Goal: Transaction & Acquisition: Subscribe to service/newsletter

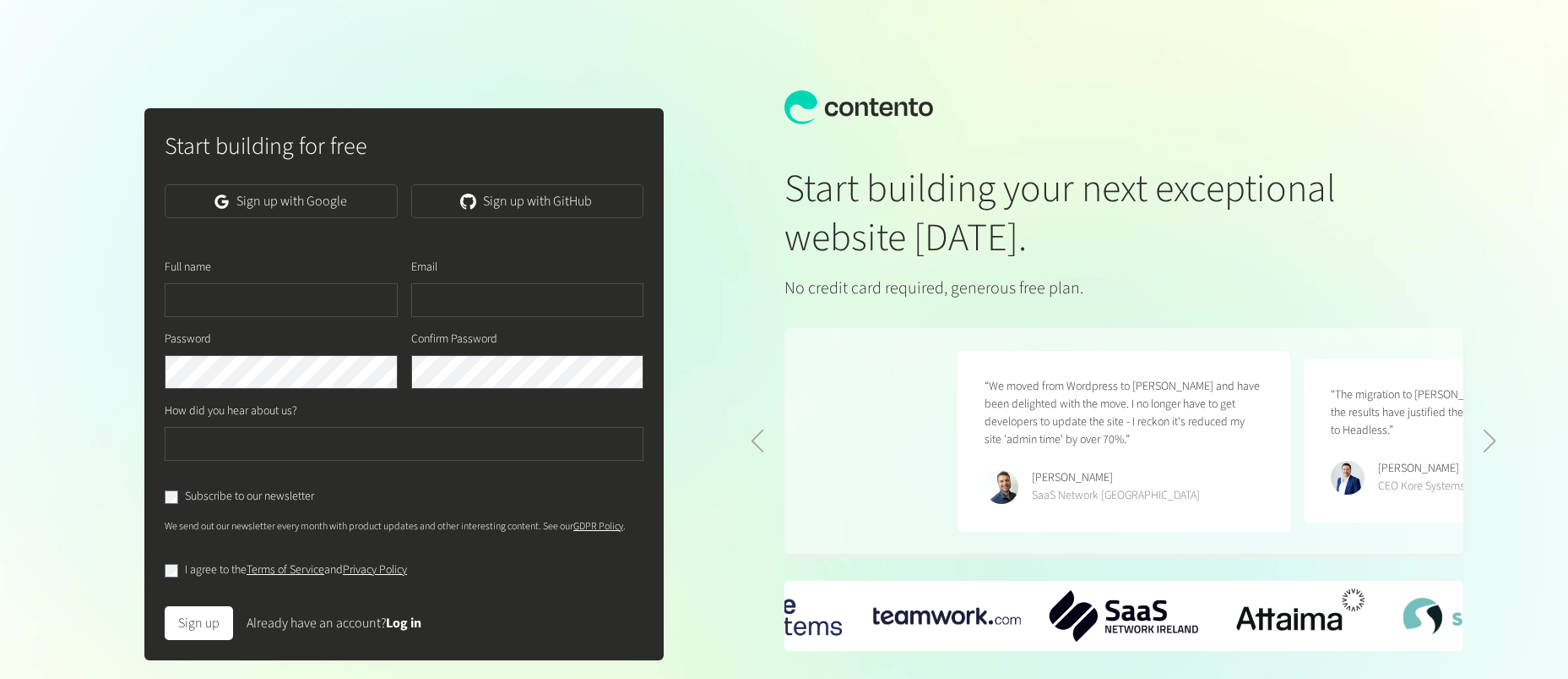
scroll to position [0, 693]
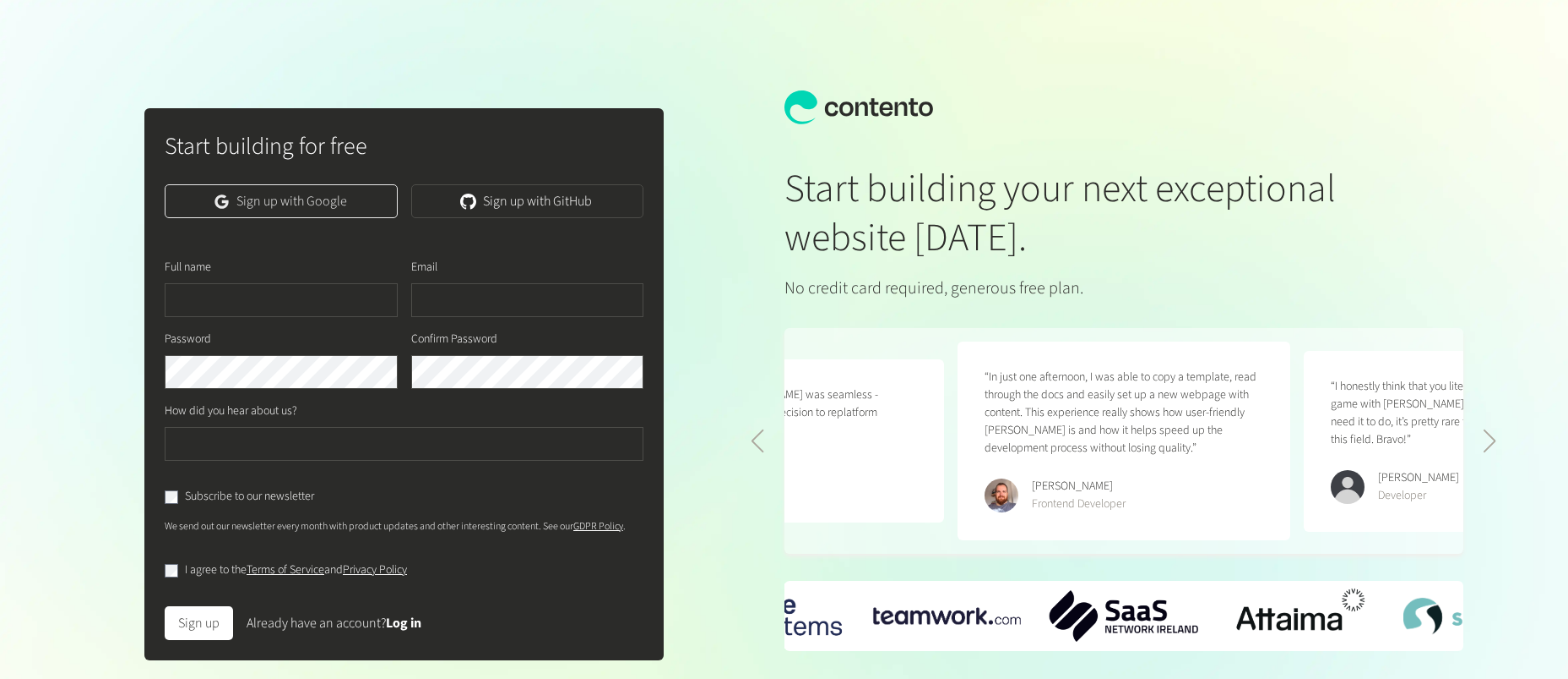
click at [236, 209] on link "Sign up with Google" at bounding box center [281, 200] width 233 height 34
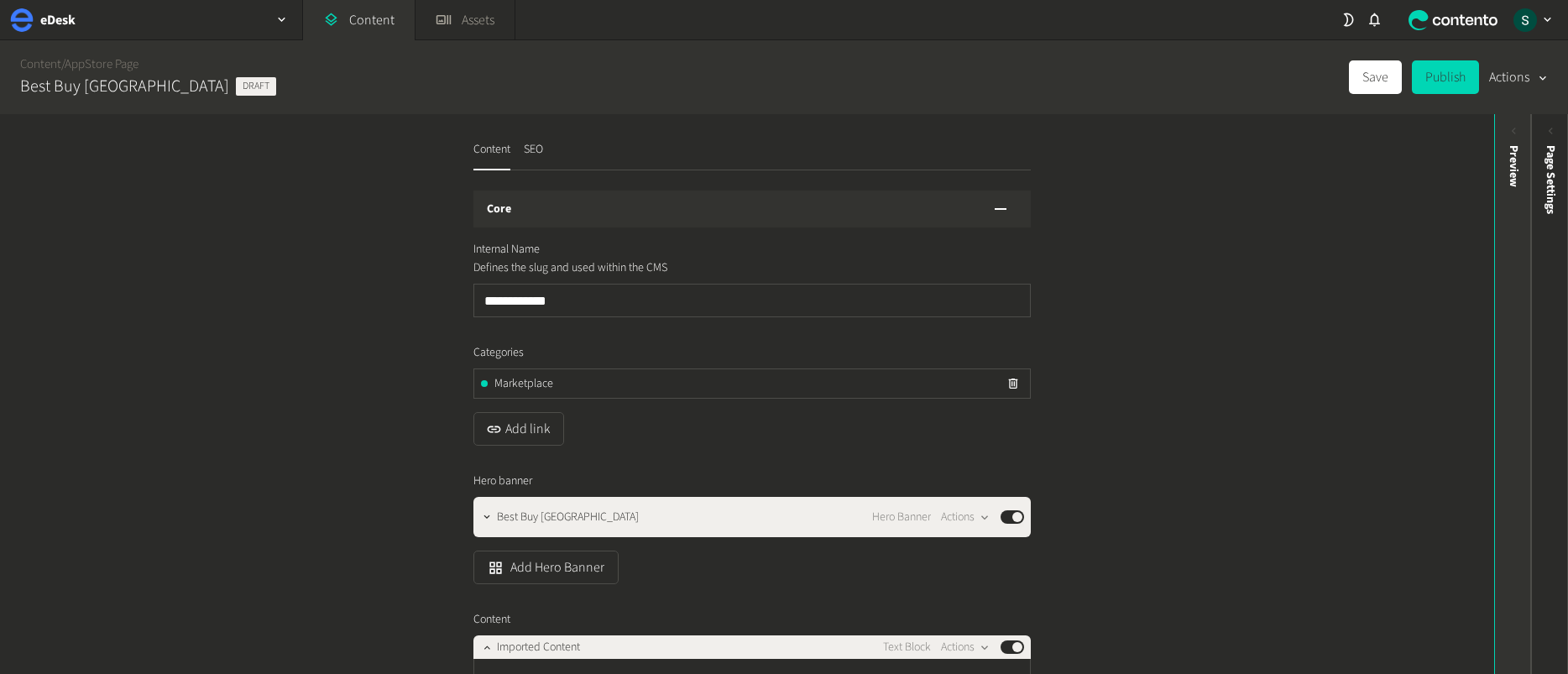
click at [1512, 168] on div "Preview" at bounding box center [1514, 166] width 18 height 42
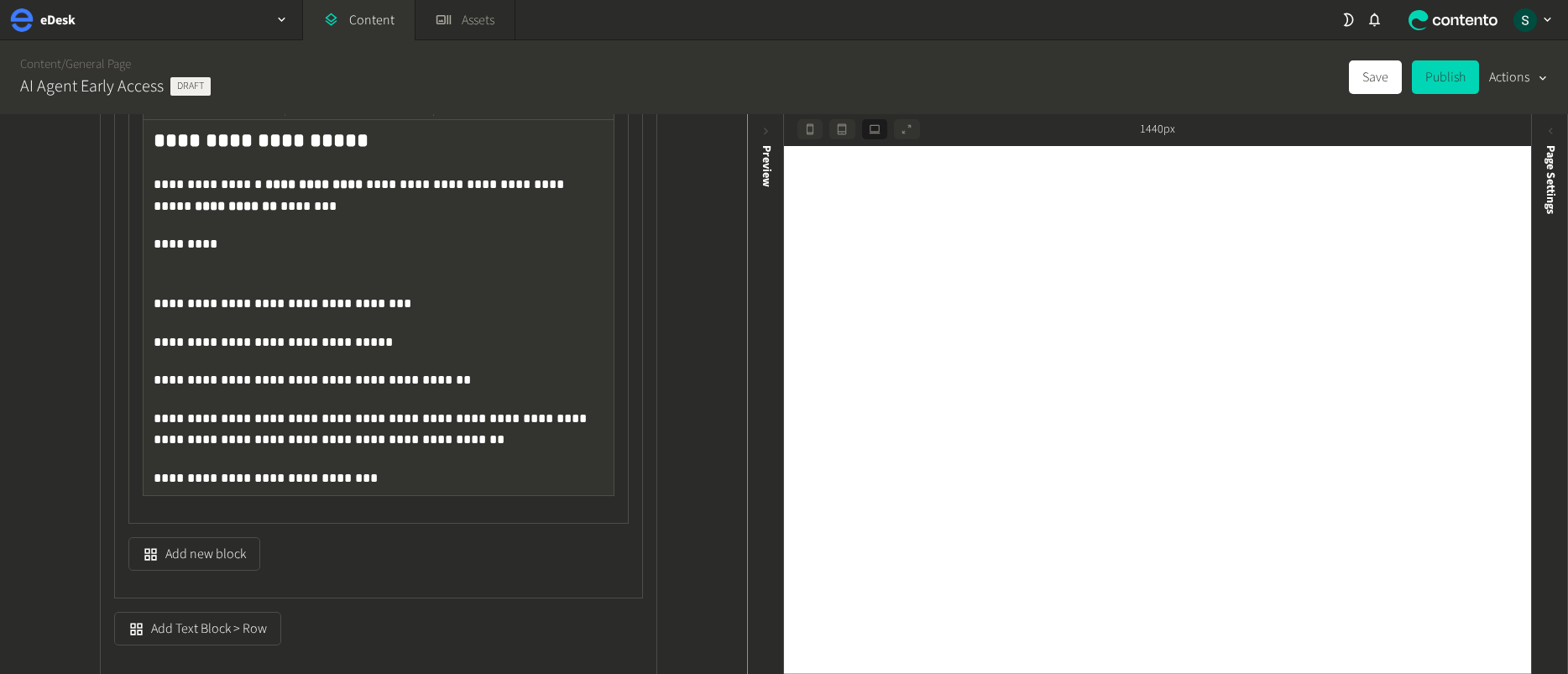
scroll to position [164, 0]
